Goal: Find contact information: Find contact information

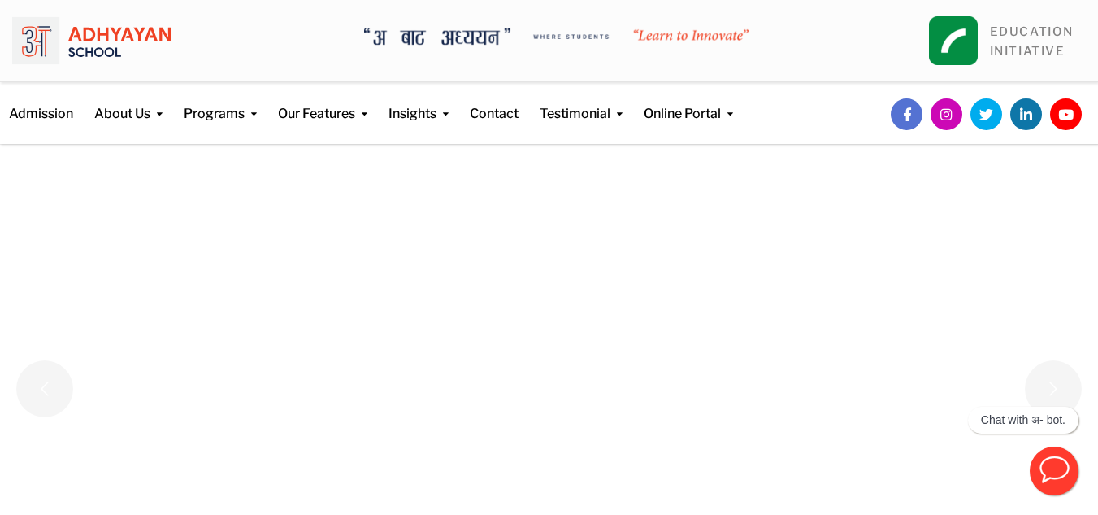
click at [899, 111] on link at bounding box center [907, 114] width 28 height 28
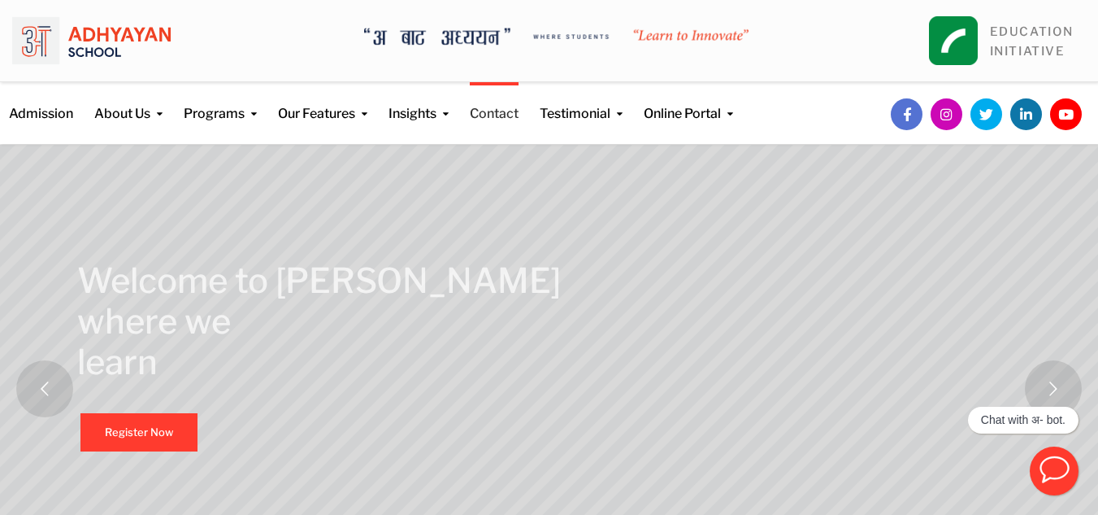
click at [511, 109] on link "Contact" at bounding box center [494, 102] width 49 height 41
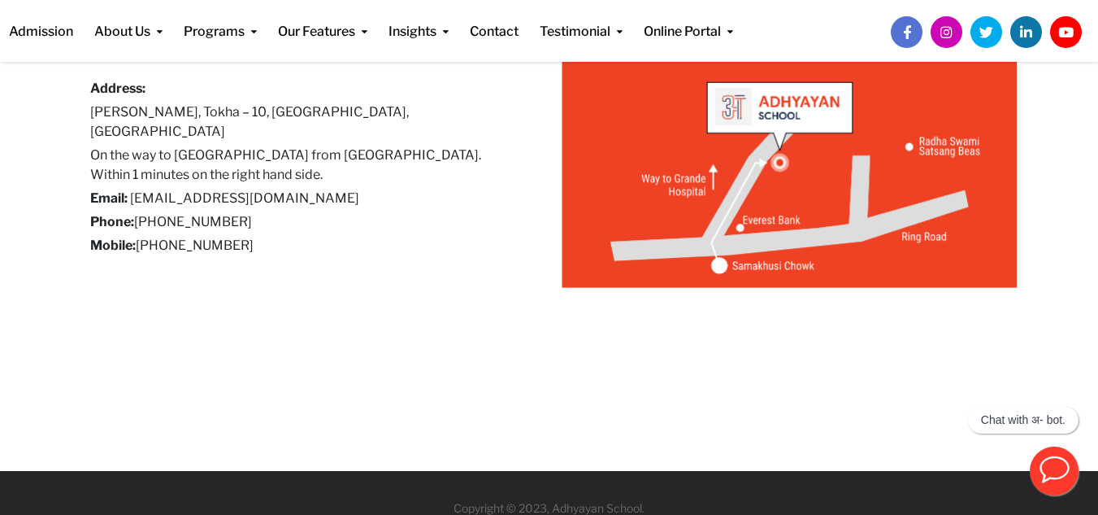
drag, startPoint x: 289, startPoint y: 232, endPoint x: 173, endPoint y: 224, distance: 116.5
click at [173, 236] on h6 "Mobile: +977 9823596841" at bounding box center [305, 246] width 431 height 20
copy h6 "9823596841"
